Goal: Find specific page/section: Find specific page/section

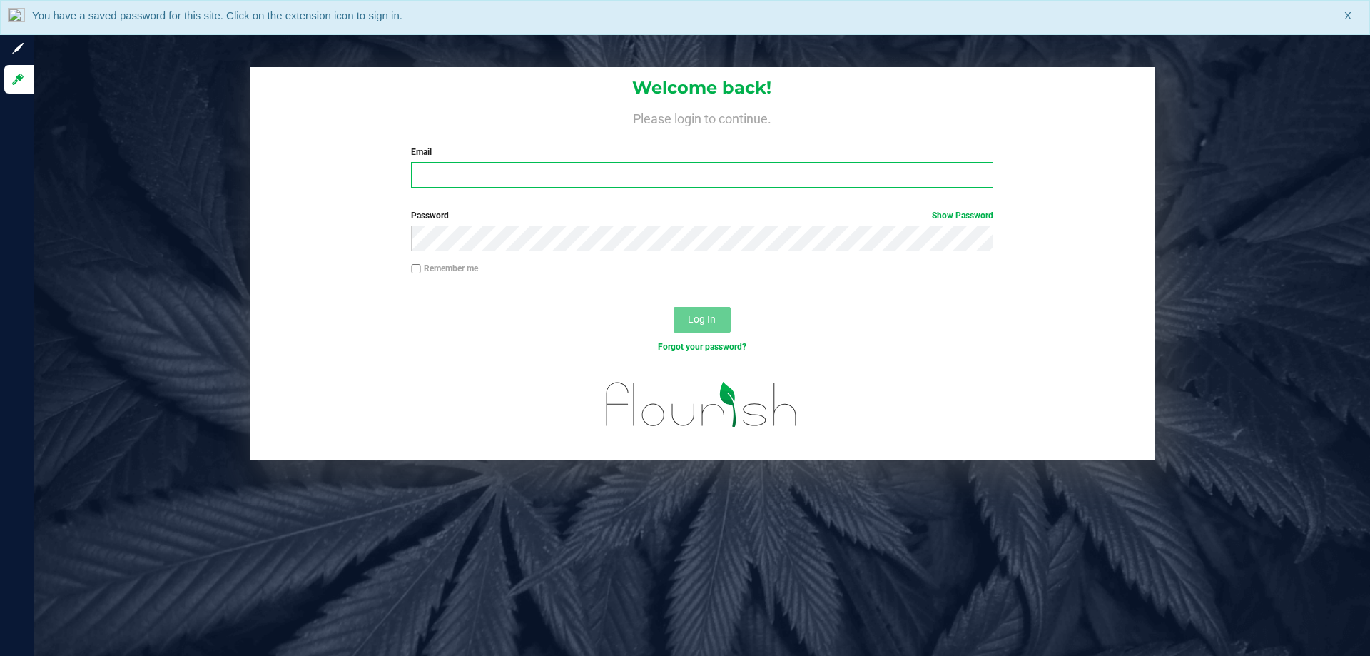
click at [446, 165] on input "Email" at bounding box center [702, 175] width 582 height 26
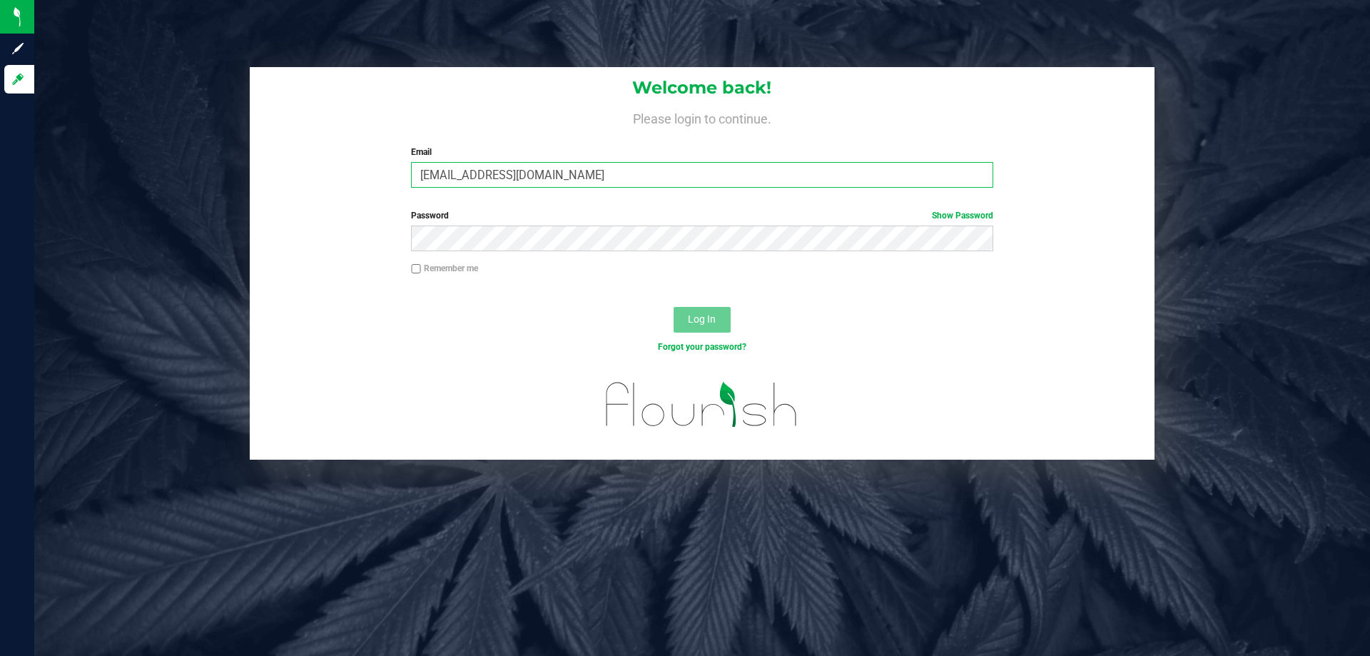
type input "[EMAIL_ADDRESS][DOMAIN_NAME]"
click at [674, 307] on button "Log In" at bounding box center [702, 320] width 57 height 26
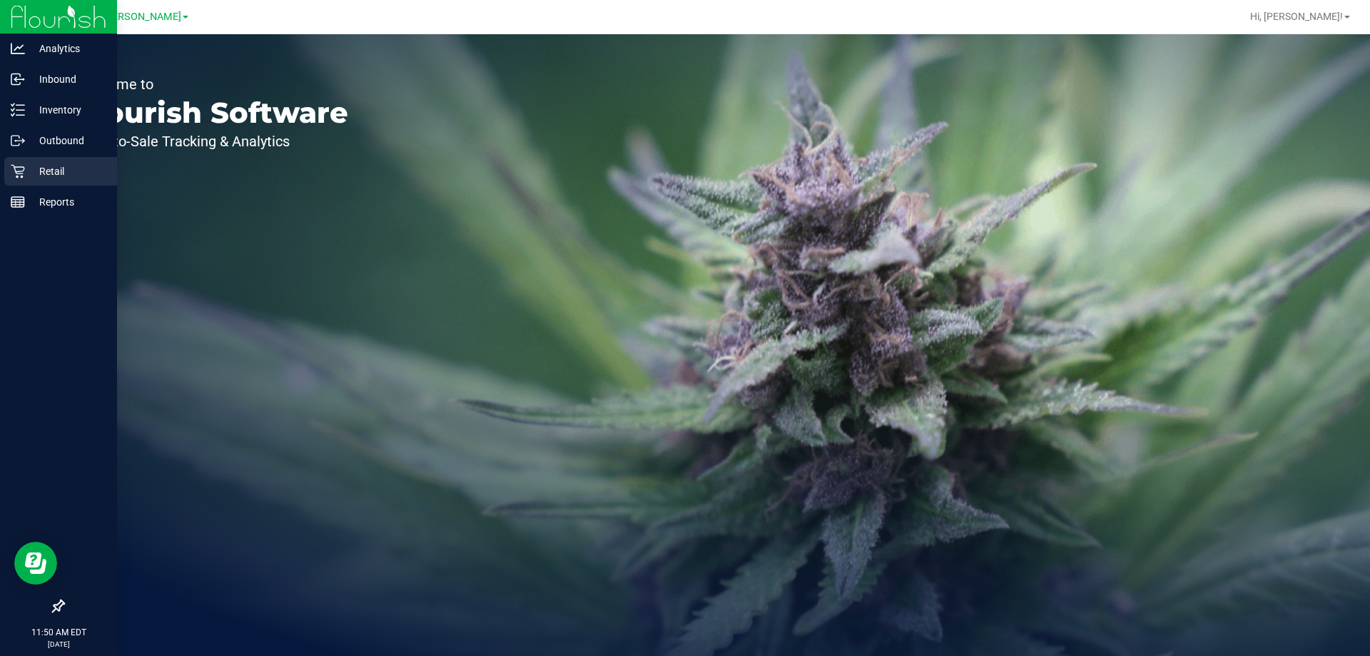
click at [29, 171] on p "Retail" at bounding box center [68, 171] width 86 height 17
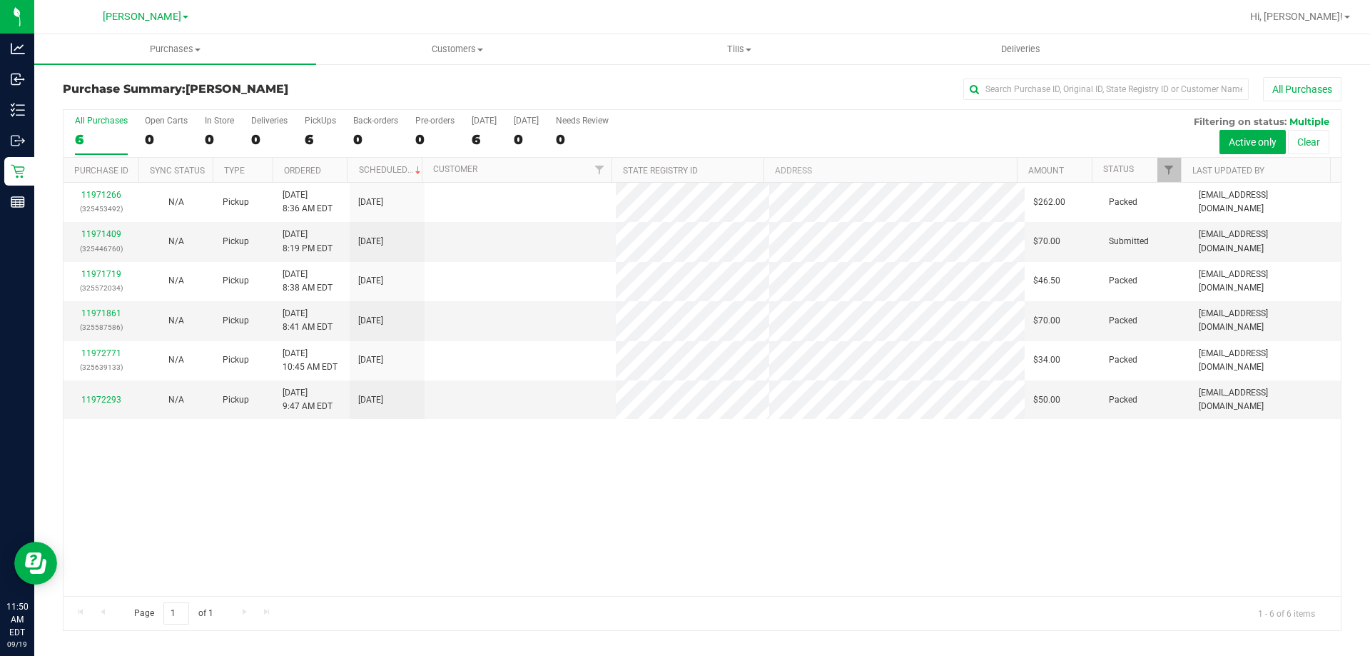
click at [550, 448] on div "11971266 (325453492) N/A Pickup [DATE] 8:36 AM EDT 9/19/2025 $262.00 Packed [EM…" at bounding box center [703, 389] width 1278 height 413
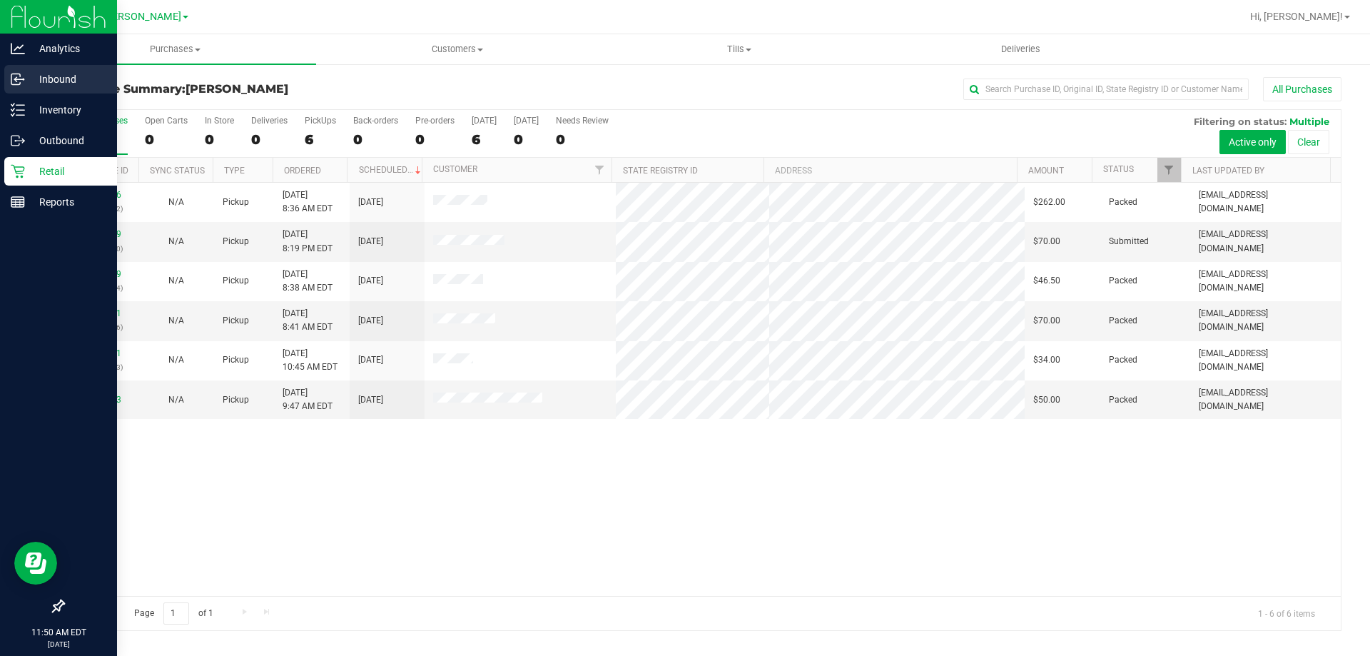
click at [39, 81] on p "Inbound" at bounding box center [68, 79] width 86 height 17
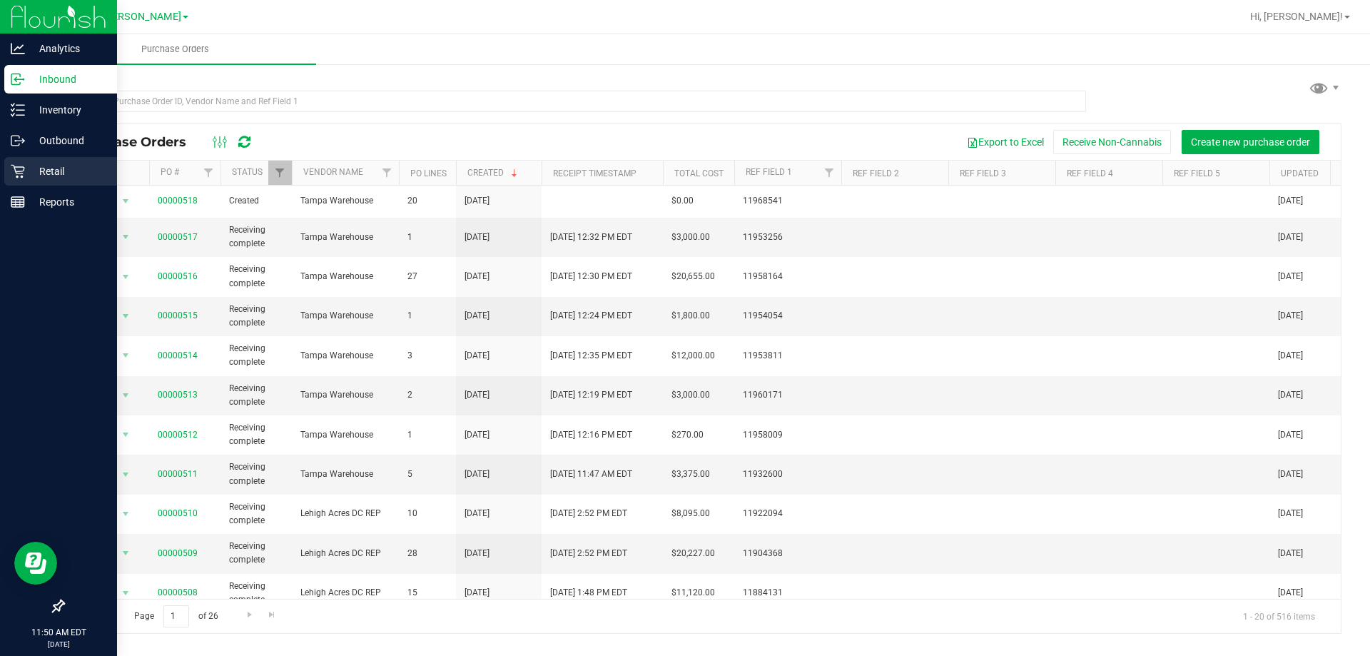
click at [31, 161] on div "Retail" at bounding box center [60, 171] width 113 height 29
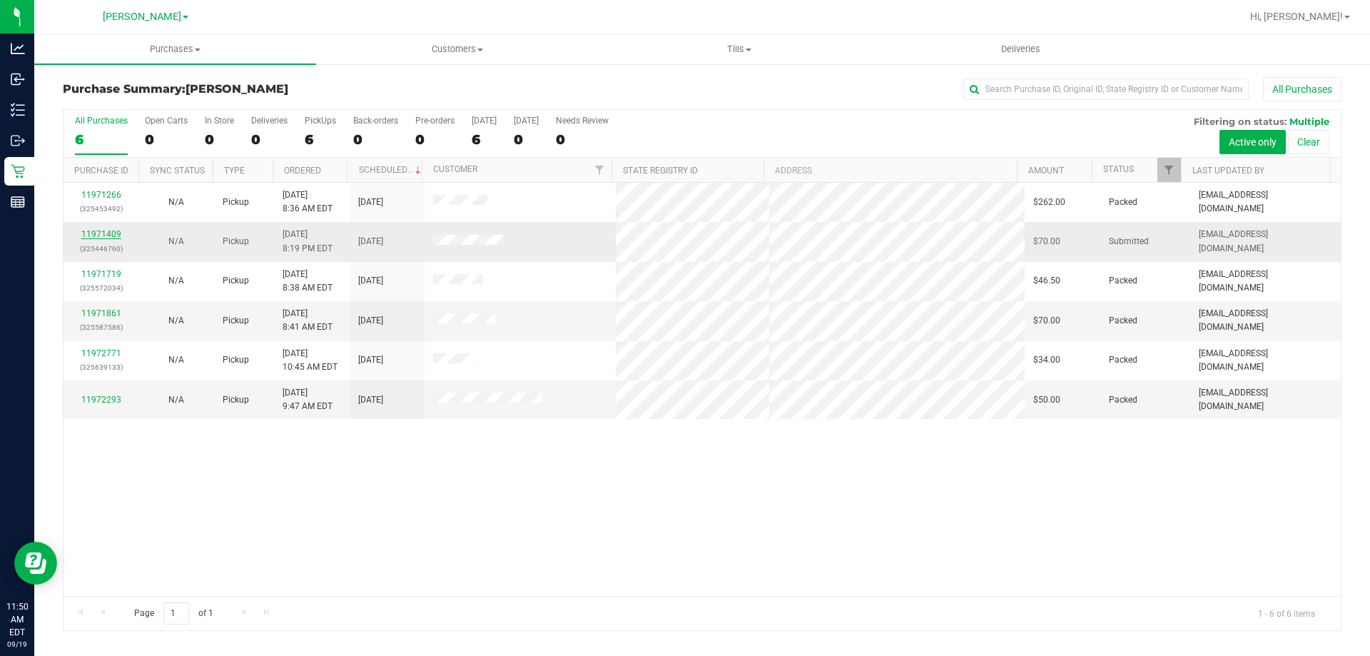
click at [112, 230] on link "11971409" at bounding box center [101, 234] width 40 height 10
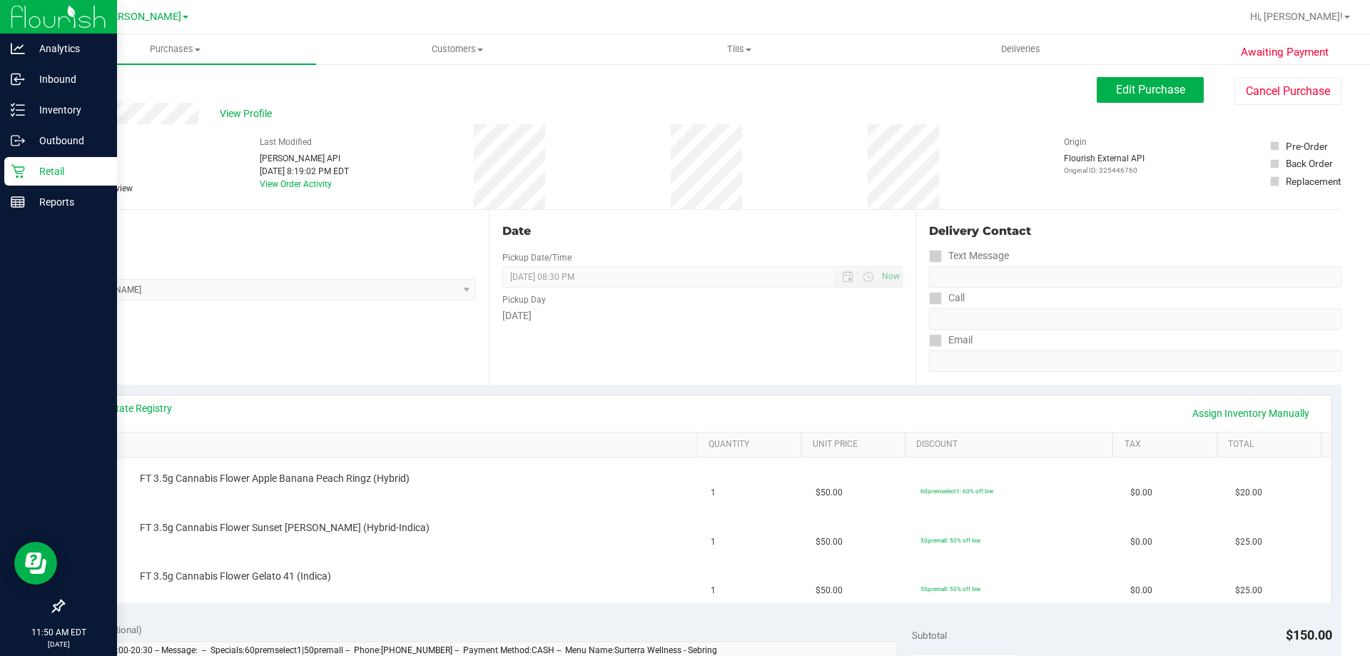
click at [29, 179] on p "Retail" at bounding box center [68, 171] width 86 height 17
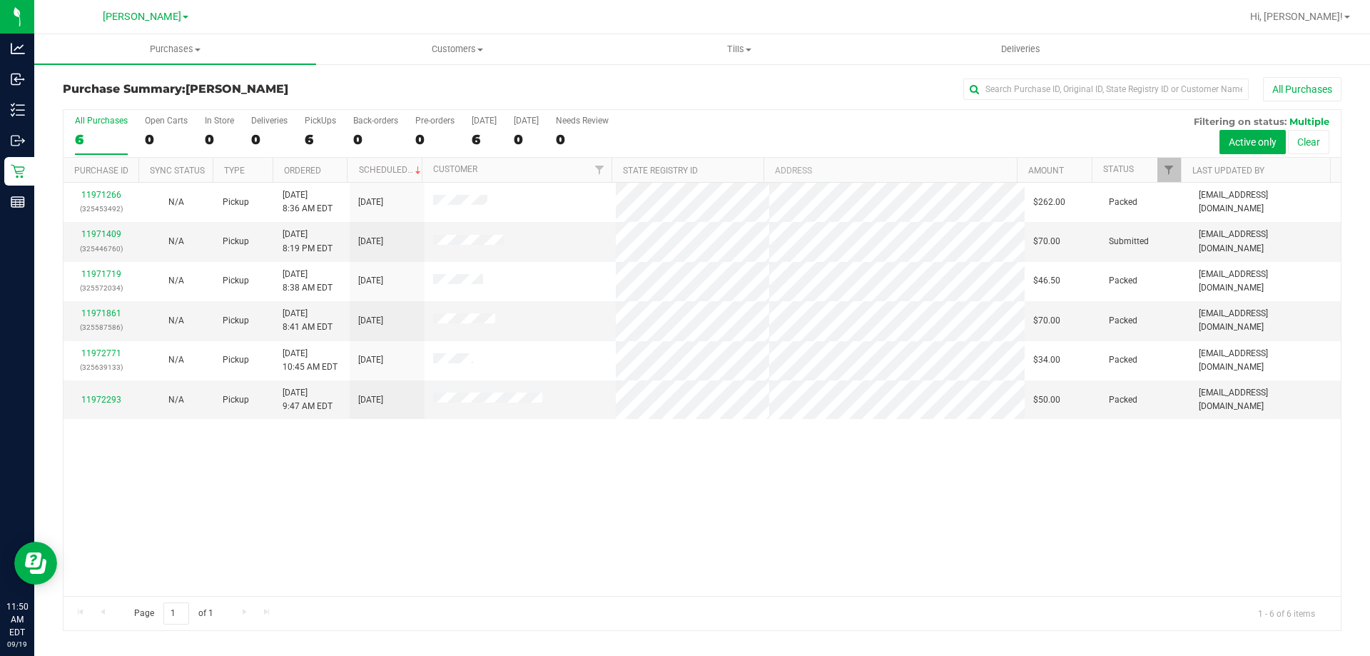
click at [233, 531] on div "11971266 (325453492) N/A Pickup [DATE] 8:36 AM EDT 9/19/2025 $262.00 Packed [EM…" at bounding box center [703, 389] width 1278 height 413
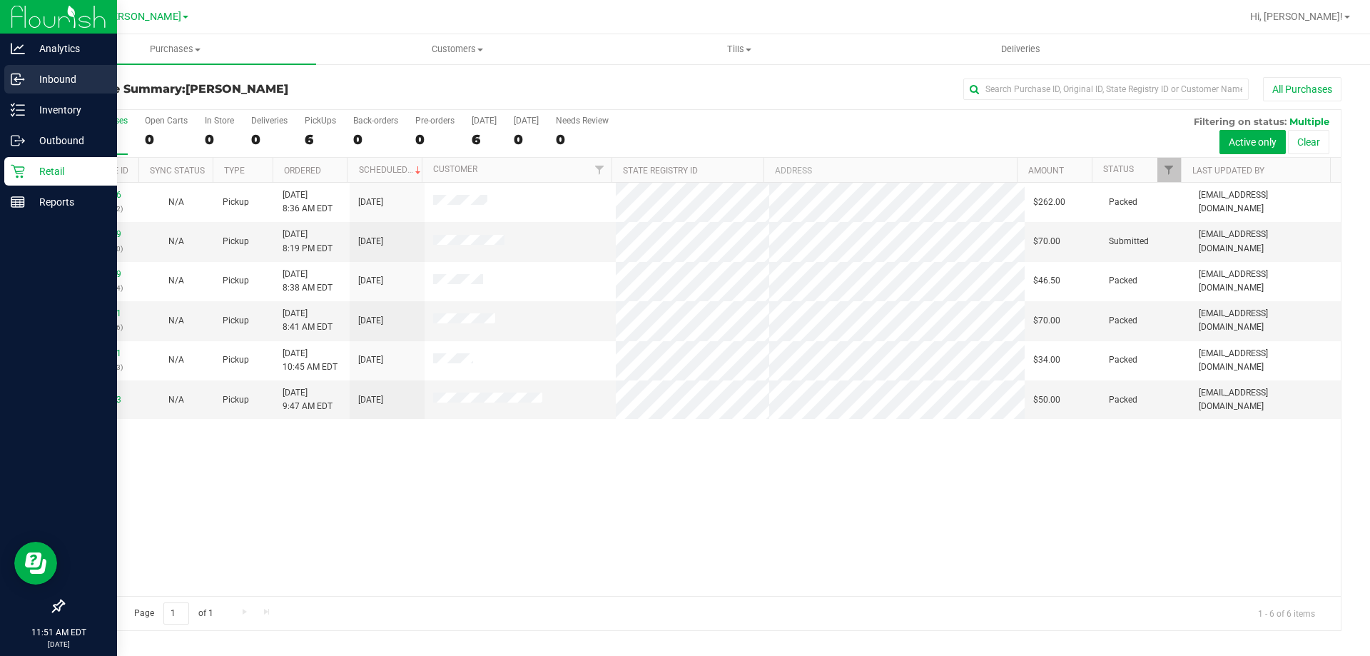
click at [28, 76] on p "Inbound" at bounding box center [68, 79] width 86 height 17
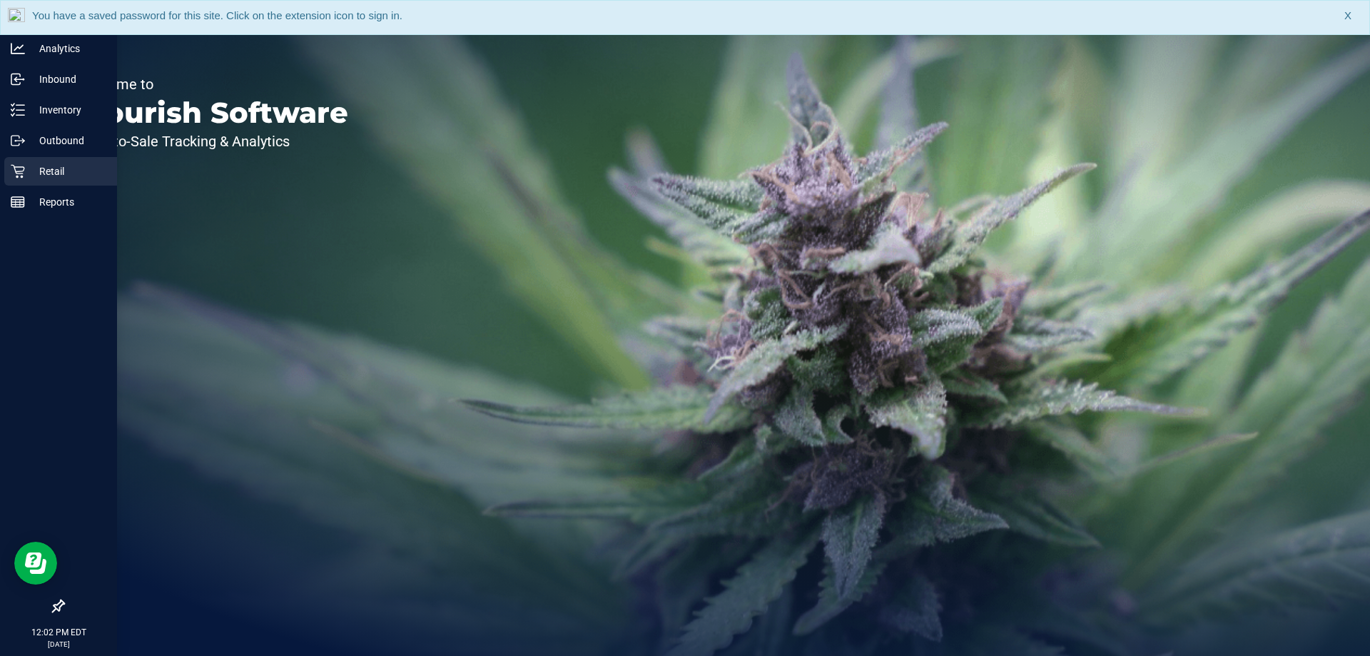
click at [10, 171] on div "Retail" at bounding box center [60, 171] width 113 height 29
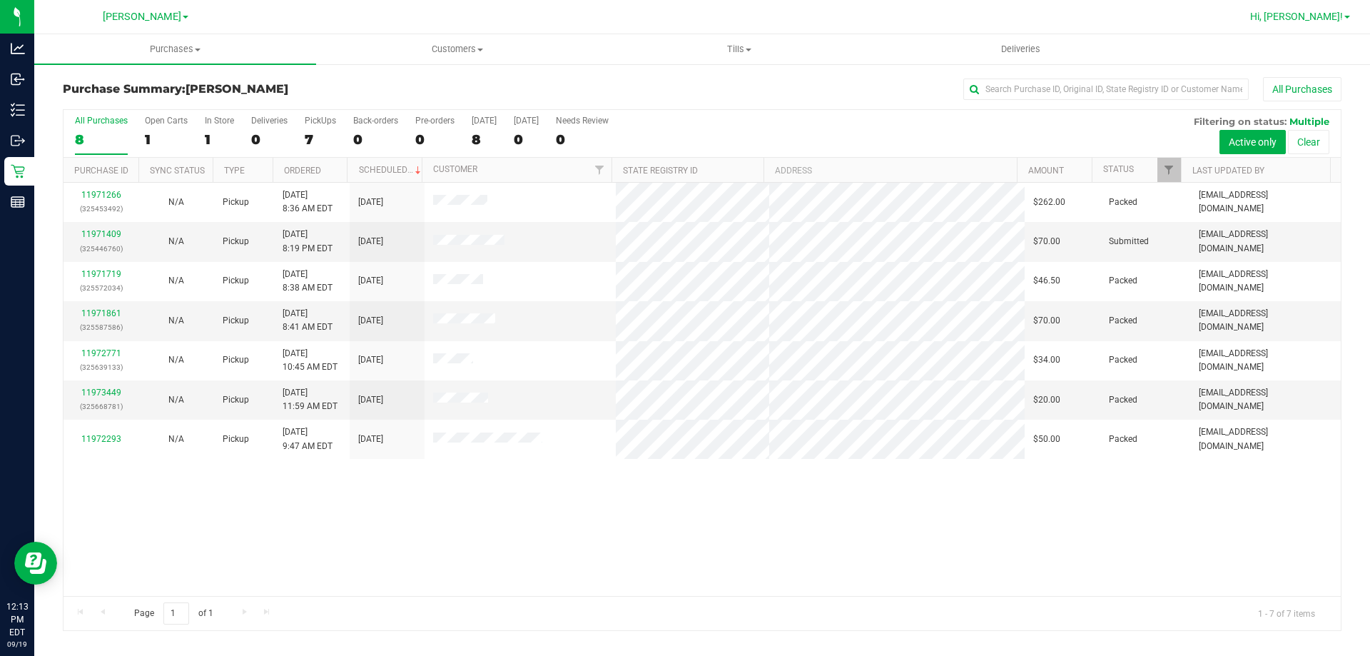
click at [1304, 19] on span "Hi, [PERSON_NAME]!" at bounding box center [1297, 16] width 93 height 11
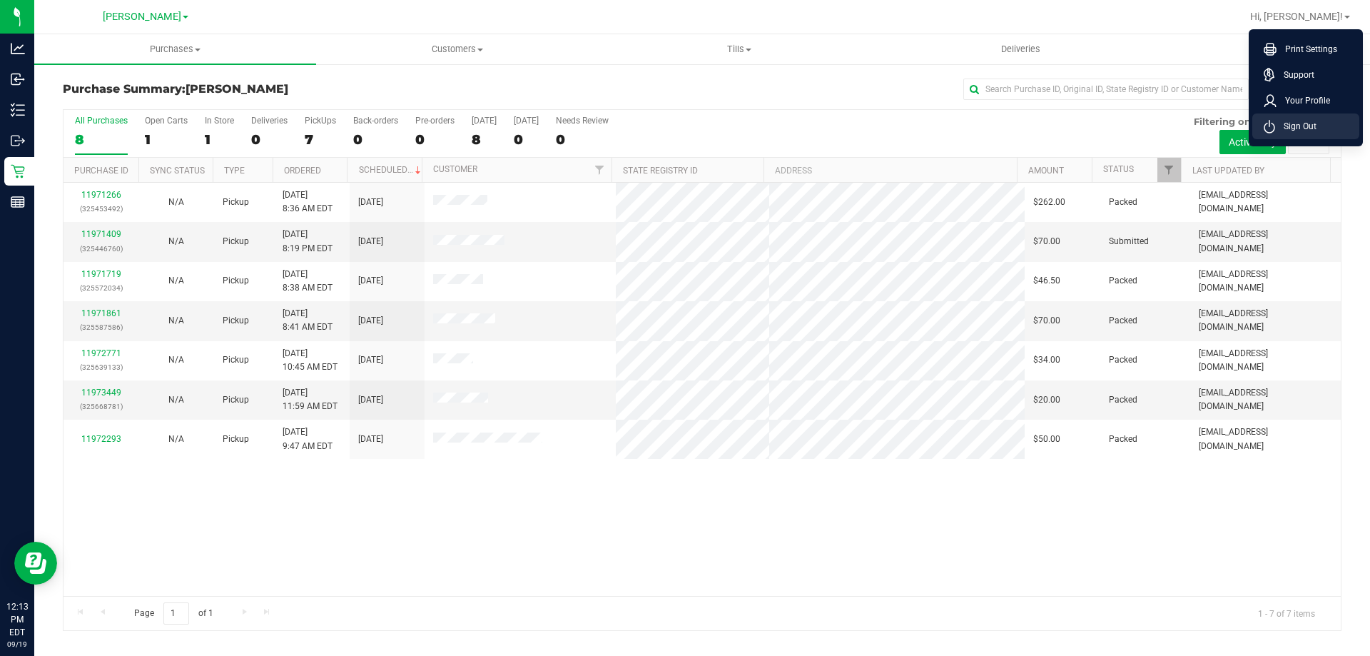
click at [1276, 133] on li "Sign Out" at bounding box center [1306, 126] width 107 height 26
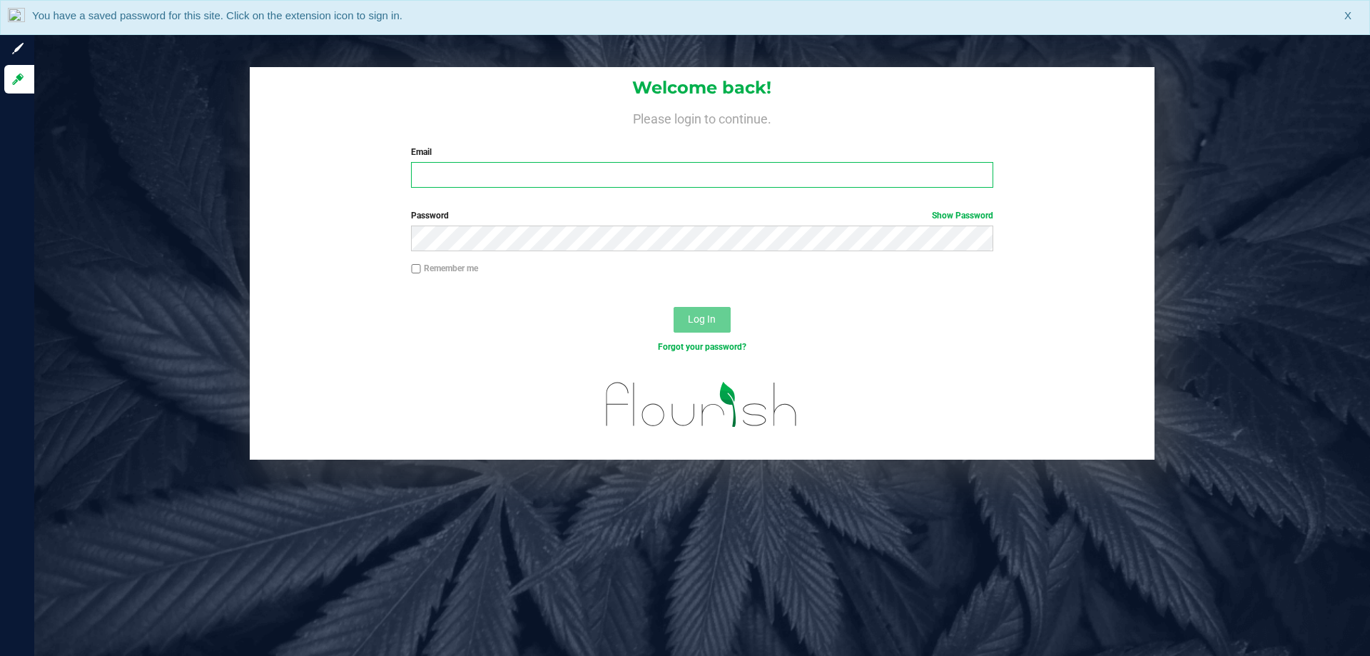
click at [518, 164] on input "Email" at bounding box center [702, 175] width 582 height 26
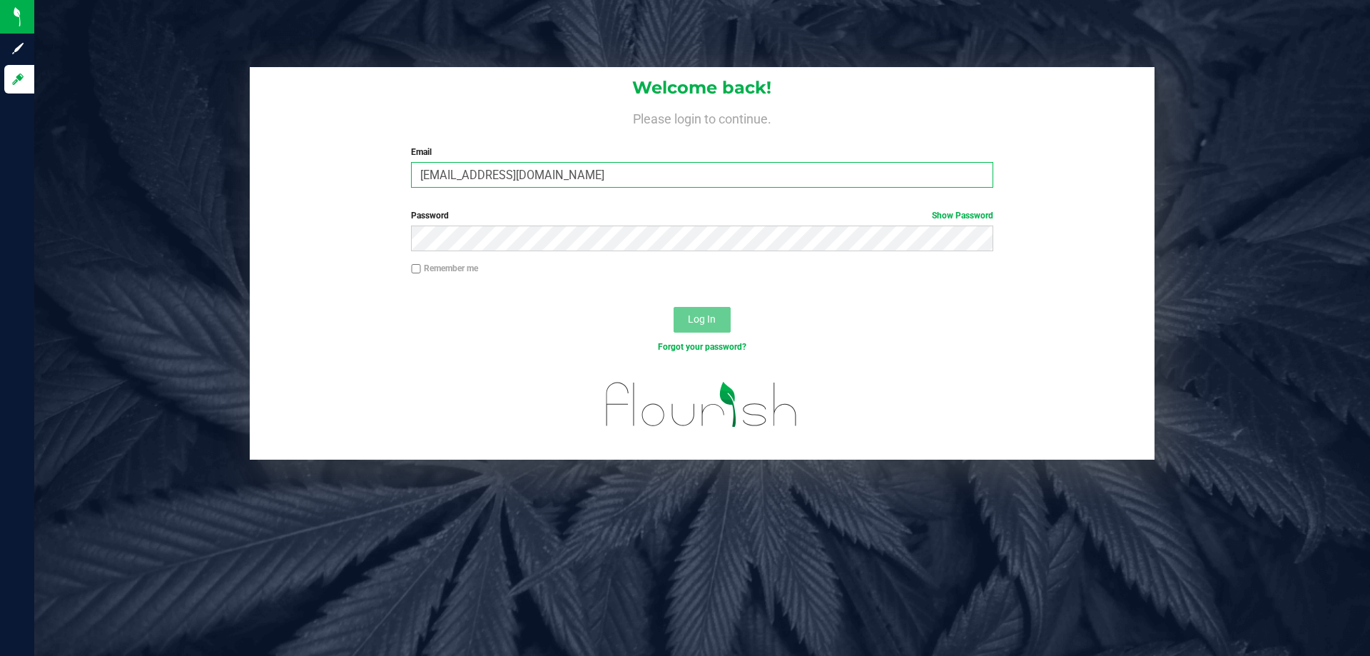
type input "[EMAIL_ADDRESS][DOMAIN_NAME]"
click at [674, 307] on button "Log In" at bounding box center [702, 320] width 57 height 26
